Goal: Task Accomplishment & Management: Use online tool/utility

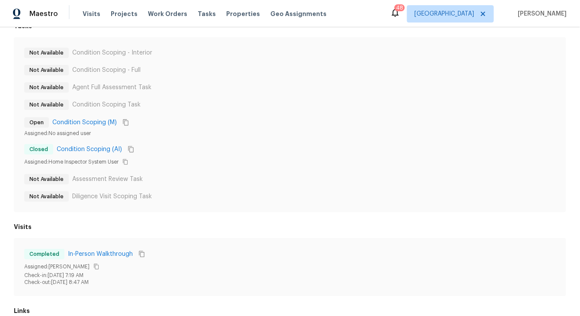
scroll to position [105, 0]
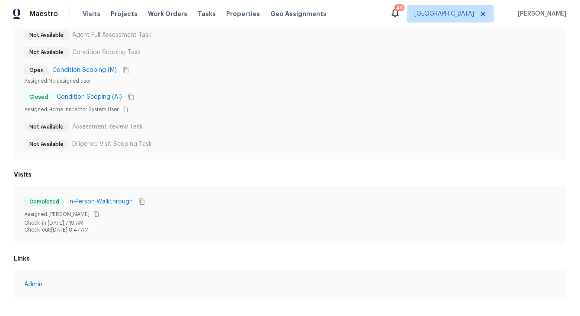
drag, startPoint x: 96, startPoint y: 208, endPoint x: 90, endPoint y: 246, distance: 37.7
click at [90, 246] on div "Tasks Not Available Condition Scoping - Interior Not Available Condition Scopin…" at bounding box center [290, 134] width 580 height 364
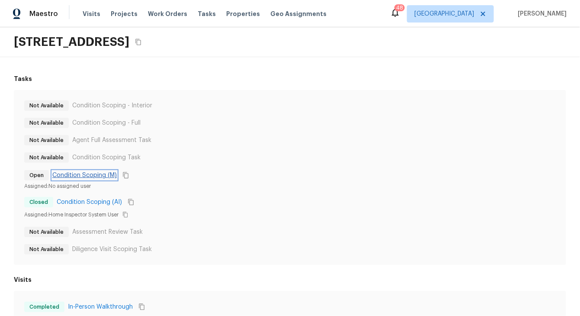
click at [95, 173] on link "Condition Scoping (M)" at bounding box center [84, 175] width 64 height 9
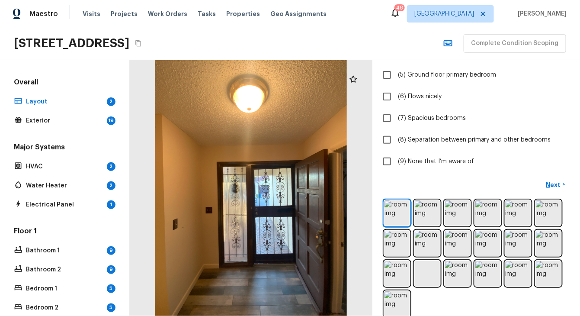
scroll to position [154, 0]
click at [429, 209] on img at bounding box center [427, 212] width 25 height 25
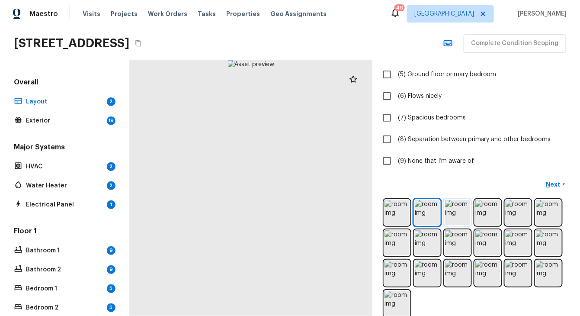
click at [464, 201] on img at bounding box center [457, 212] width 25 height 25
click at [484, 215] on img at bounding box center [487, 212] width 25 height 25
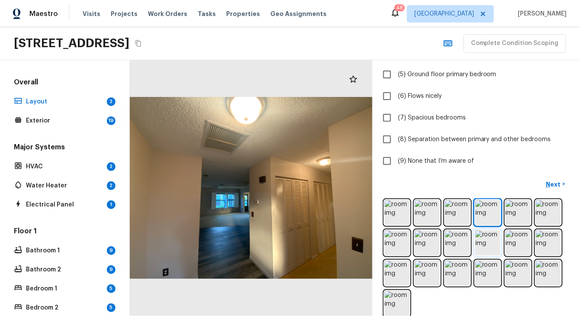
click at [490, 245] on img at bounding box center [487, 242] width 25 height 25
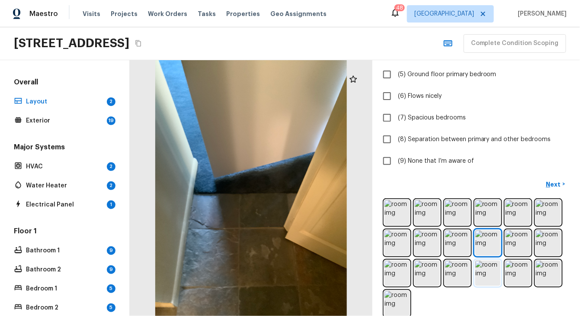
click at [478, 268] on img at bounding box center [487, 272] width 25 height 25
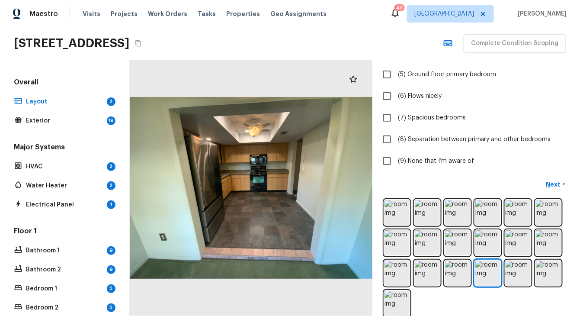
click at [426, 285] on div at bounding box center [476, 257] width 187 height 119
click at [408, 304] on img at bounding box center [396, 303] width 25 height 25
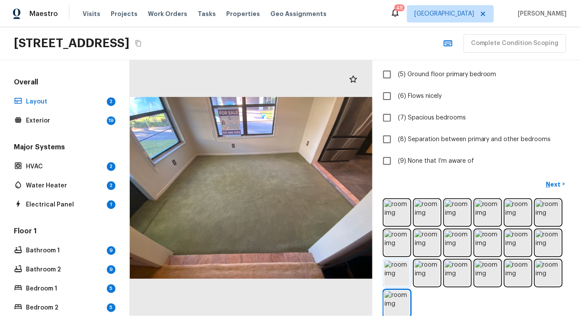
scroll to position [156, 0]
click at [404, 280] on img at bounding box center [396, 271] width 25 height 25
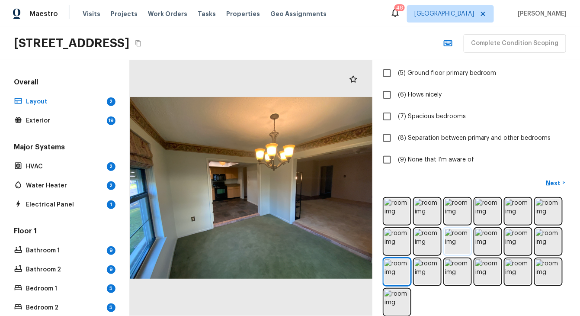
click at [445, 250] on img at bounding box center [457, 241] width 25 height 25
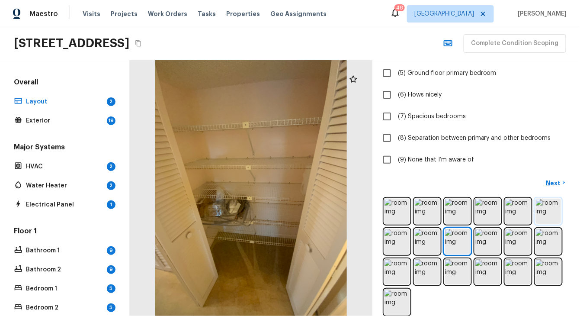
click at [553, 204] on img at bounding box center [548, 211] width 25 height 25
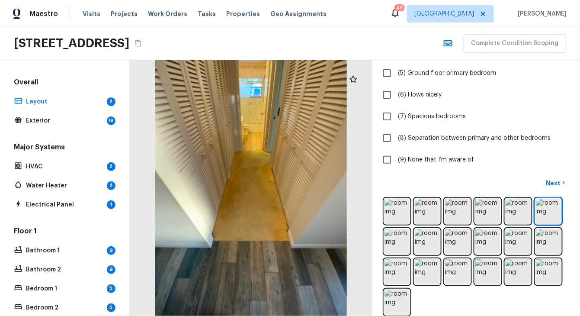
click at [554, 227] on div at bounding box center [476, 256] width 187 height 119
click at [545, 266] on img at bounding box center [548, 271] width 25 height 25
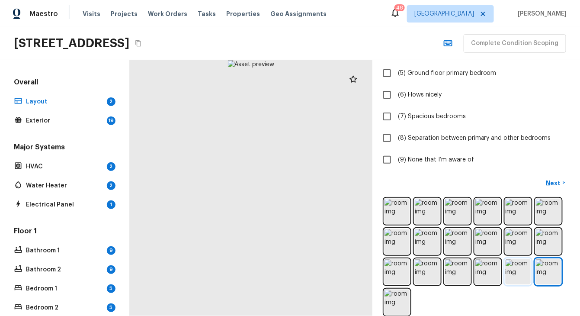
click at [521, 272] on img at bounding box center [518, 271] width 25 height 25
click at [514, 237] on img at bounding box center [518, 241] width 25 height 25
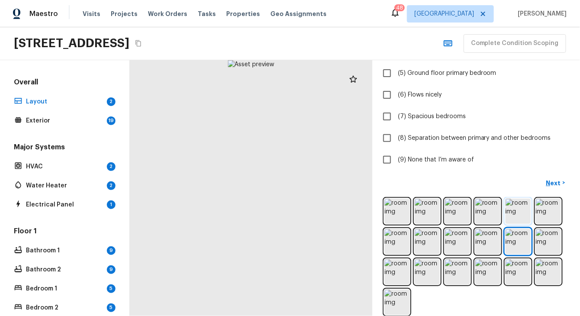
click at [514, 210] on img at bounding box center [518, 211] width 25 height 25
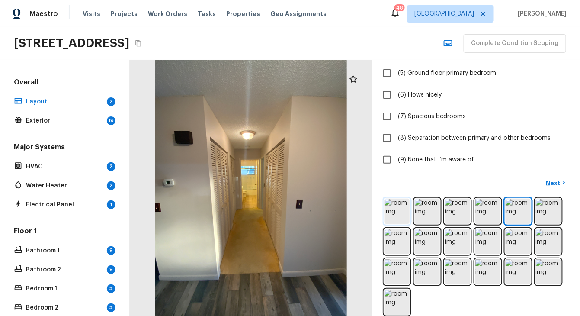
click at [406, 218] on img at bounding box center [396, 211] width 25 height 25
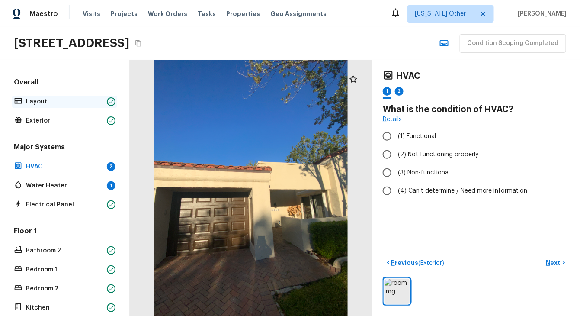
click at [82, 101] on p "Layout" at bounding box center [64, 101] width 77 height 9
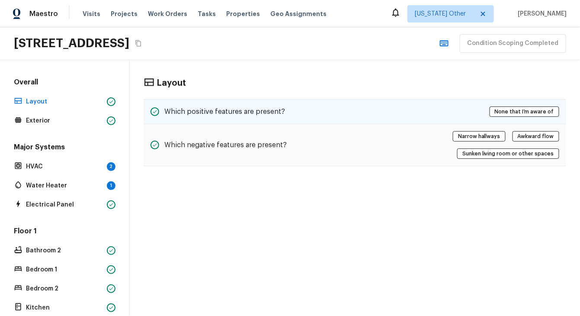
click at [214, 103] on div "Which positive features are present? None that I’m aware of" at bounding box center [355, 111] width 423 height 25
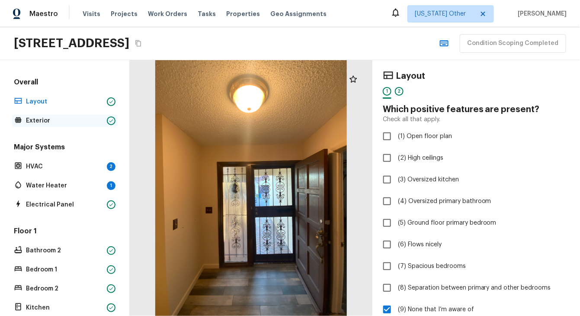
click at [38, 126] on div "Exterior" at bounding box center [64, 121] width 105 height 12
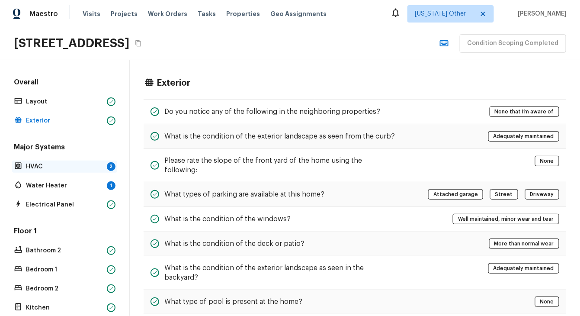
click at [38, 163] on p "HVAC" at bounding box center [64, 166] width 77 height 9
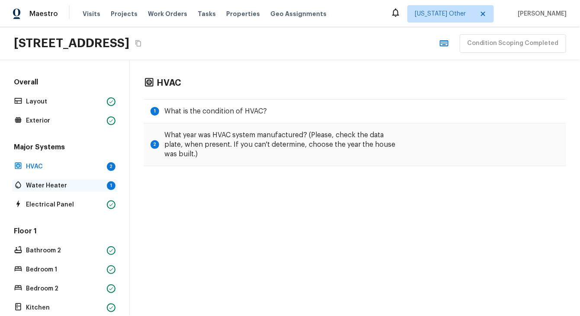
click at [36, 181] on p "Water Heater" at bounding box center [64, 185] width 77 height 9
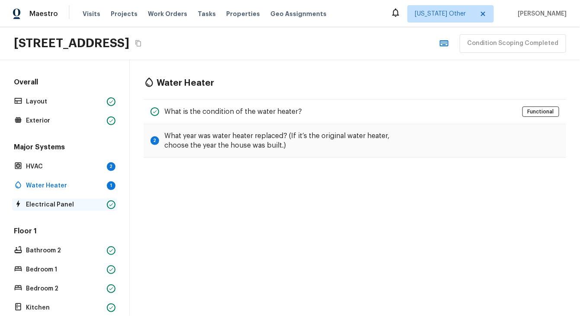
click at [27, 209] on div "Electrical Panel" at bounding box center [64, 205] width 105 height 12
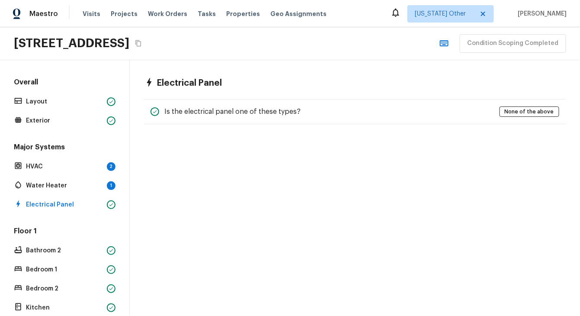
click at [34, 79] on h5 "Overall" at bounding box center [64, 82] width 105 height 11
click at [42, 68] on div "Overall Layout Exterior Major Systems HVAC 2 Water Heater 1 Electrical Panel Fl…" at bounding box center [65, 188] width 130 height 256
click at [54, 74] on div "Overall Layout Exterior Major Systems HVAC 2 Water Heater 1 Electrical Panel Fl…" at bounding box center [65, 188] width 130 height 256
click at [36, 82] on h5 "Overall" at bounding box center [64, 82] width 105 height 11
click at [487, 14] on span at bounding box center [482, 13] width 10 height 7
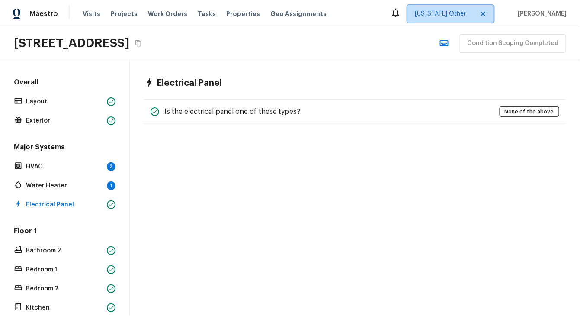
click at [472, 17] on span "[US_STATE] Other" at bounding box center [444, 14] width 59 height 9
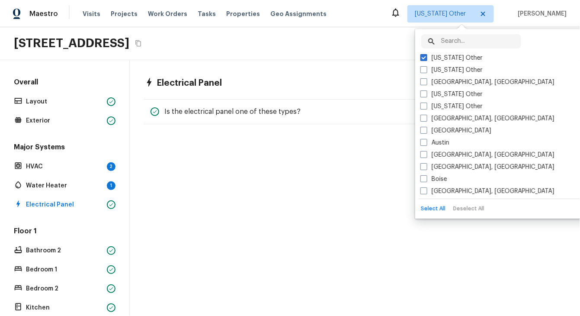
click at [382, 95] on div "Electrical Panel Is the electrical panel one of these types? None of the above" at bounding box center [355, 100] width 450 height 81
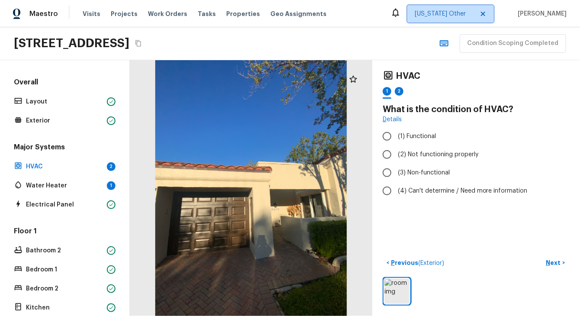
click at [435, 11] on span "[US_STATE] Other" at bounding box center [444, 14] width 59 height 9
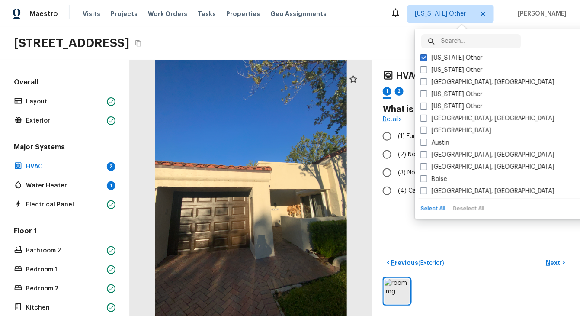
click at [397, 35] on div "8810 41st St N, Pinellas Park, FL 33782 Condition Scoping Completed" at bounding box center [290, 43] width 580 height 33
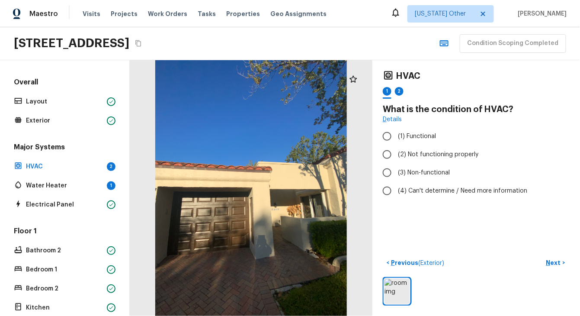
click at [440, 23] on div "Maestro Visits Projects Work Orders Tasks Properties Geo Assignments Alabama Ot…" at bounding box center [290, 13] width 580 height 27
click at [439, 17] on span "[US_STATE] Other" at bounding box center [444, 14] width 59 height 9
click at [398, 231] on div "HVAC 1 2 What is the condition of HVAC? Details (1) Functional (2) Not function…" at bounding box center [476, 188] width 208 height 256
